Goal: Information Seeking & Learning: Learn about a topic

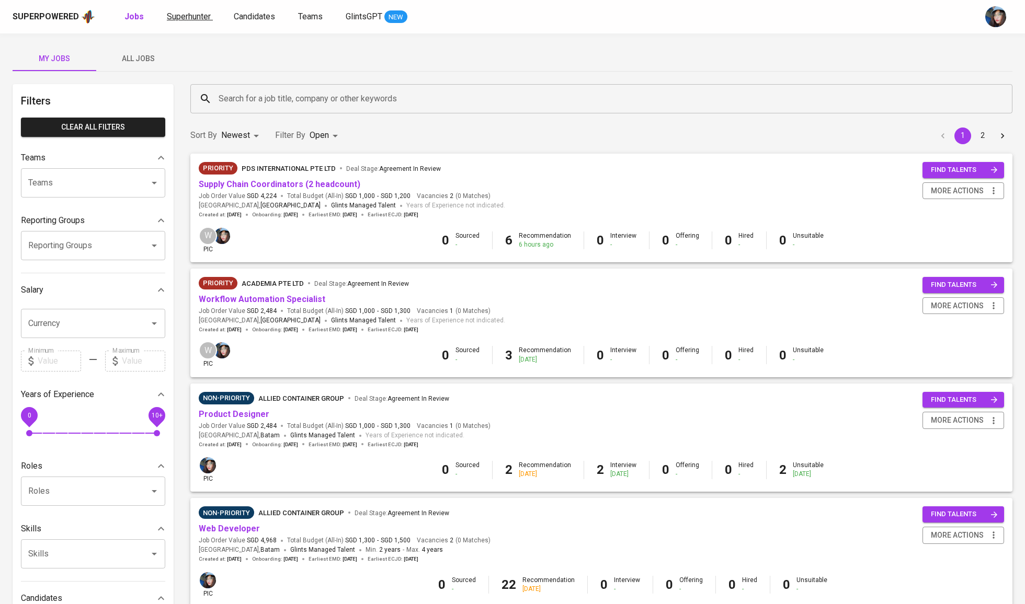
click at [194, 22] on link "Superhunter" at bounding box center [190, 16] width 46 height 13
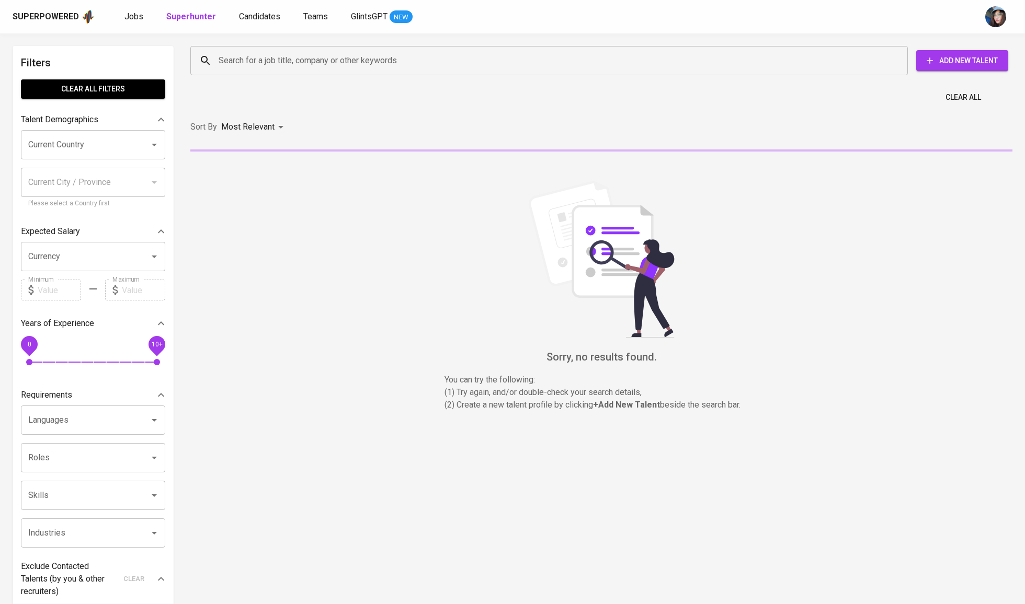
click at [272, 55] on input "Search for a job title, company or other keywords" at bounding box center [551, 61] width 671 height 20
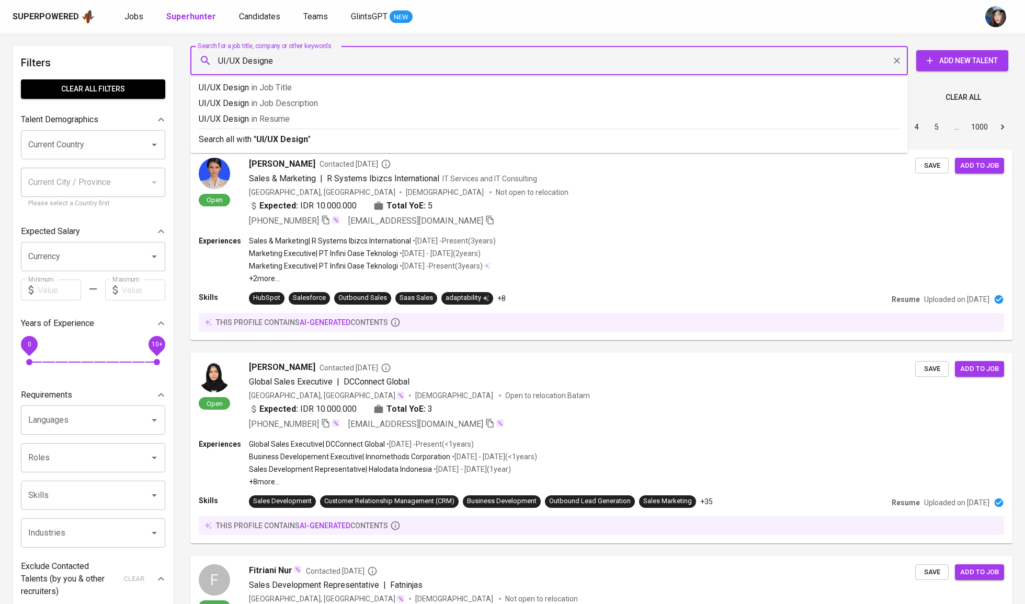
type input "UI/UX Designer"
click at [314, 132] on div "Search all with " UI/UX Designer "" at bounding box center [549, 137] width 700 height 17
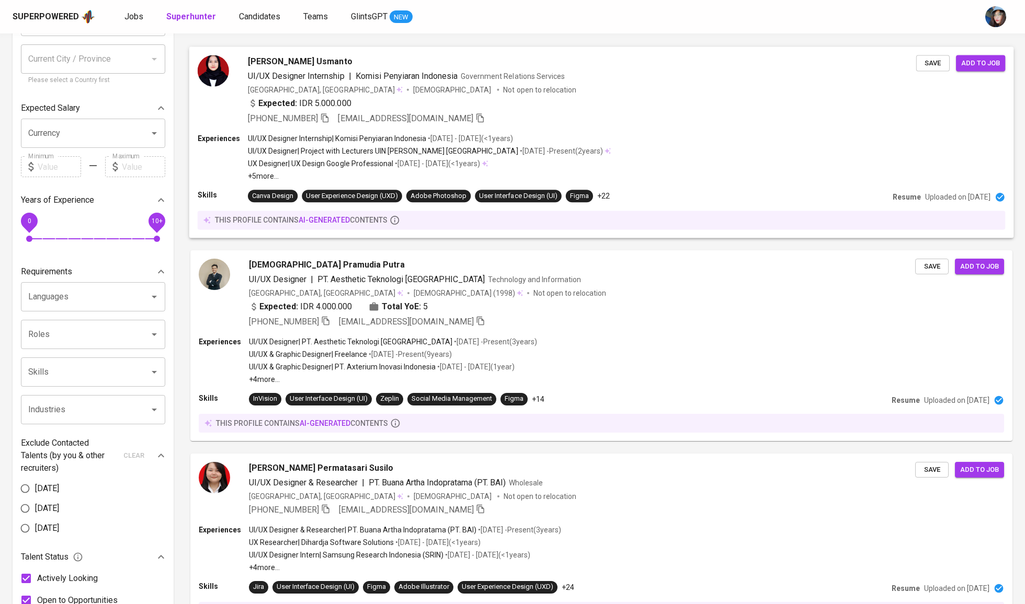
scroll to position [124, 0]
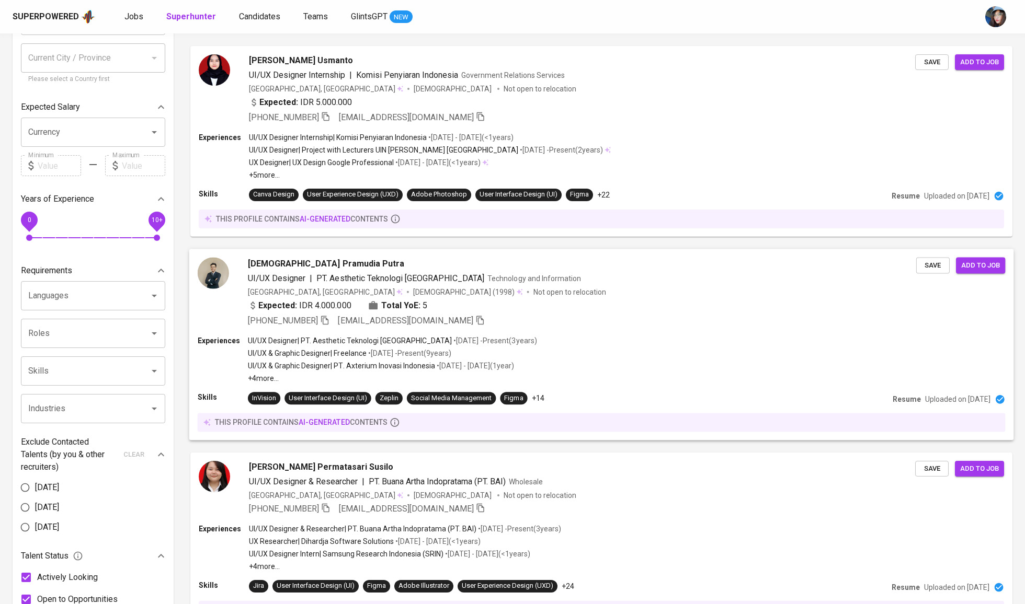
click at [578, 304] on div "Dio Pramudia Putra UI/UX Designer | PT. Aesthetic Teknologi Indonesia Technolog…" at bounding box center [582, 292] width 668 height 70
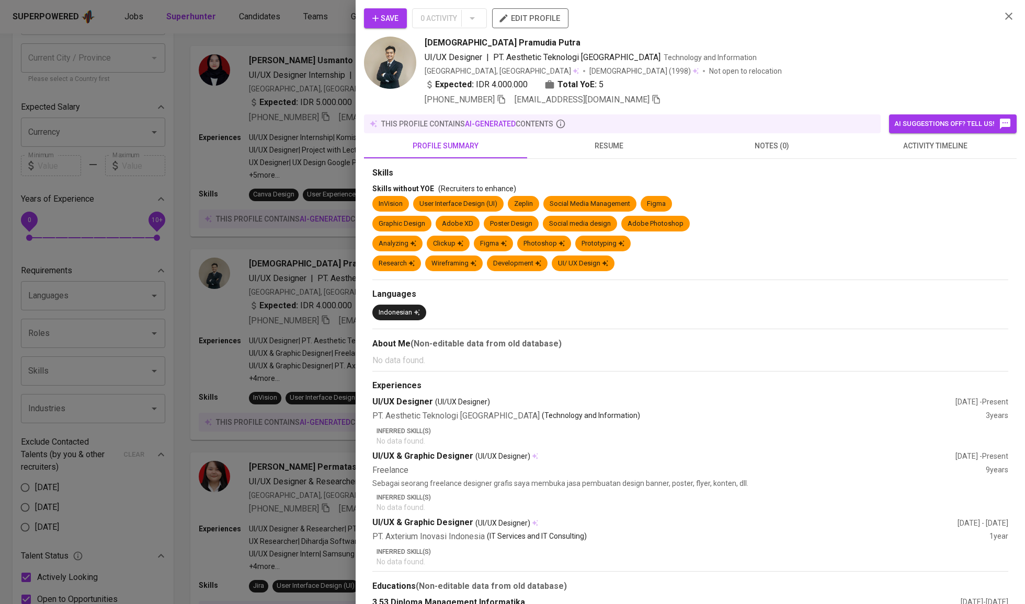
click at [580, 149] on span "resume" at bounding box center [608, 146] width 151 height 13
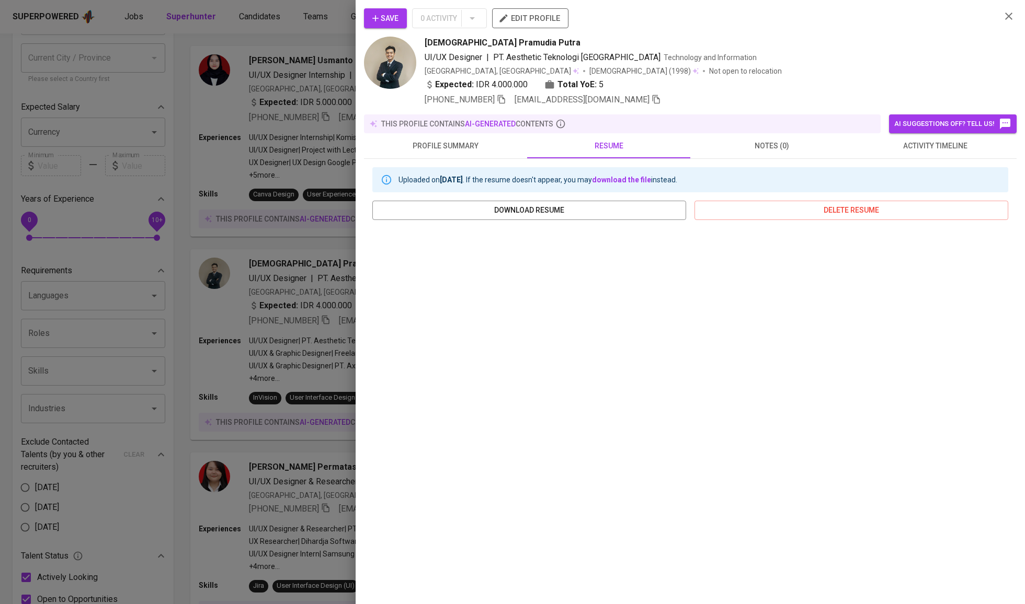
click at [249, 451] on div at bounding box center [512, 302] width 1025 height 604
